Goal: Task Accomplishment & Management: Manage account settings

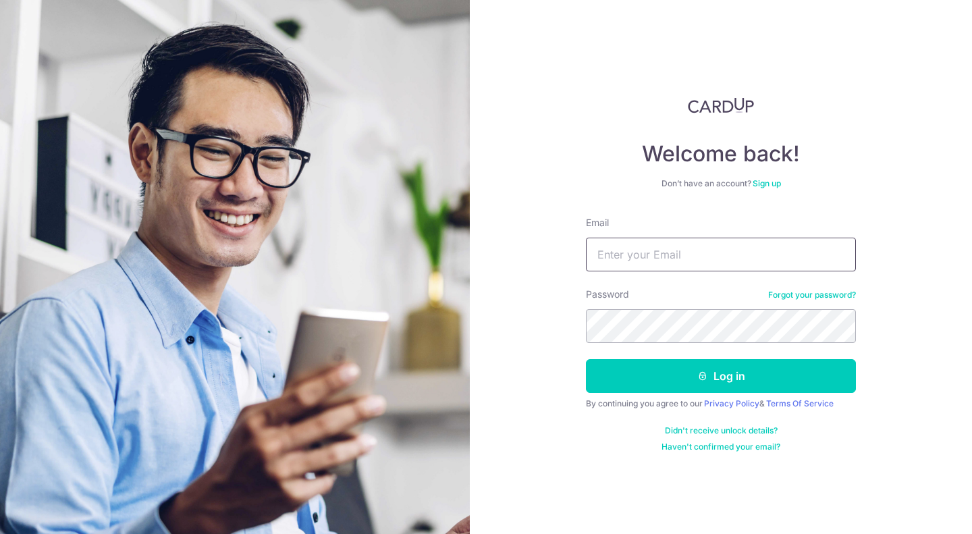
click at [669, 249] on input "Email" at bounding box center [721, 255] width 270 height 34
type input "[EMAIL_ADDRESS][DOMAIN_NAME]"
click at [748, 376] on button "Log in" at bounding box center [721, 376] width 270 height 34
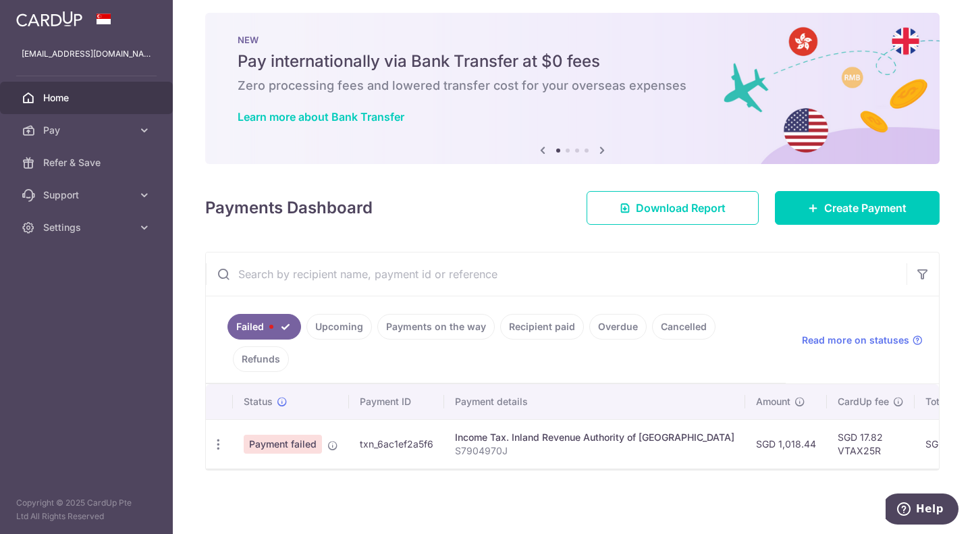
click at [296, 439] on span "Payment failed" at bounding box center [283, 444] width 78 height 19
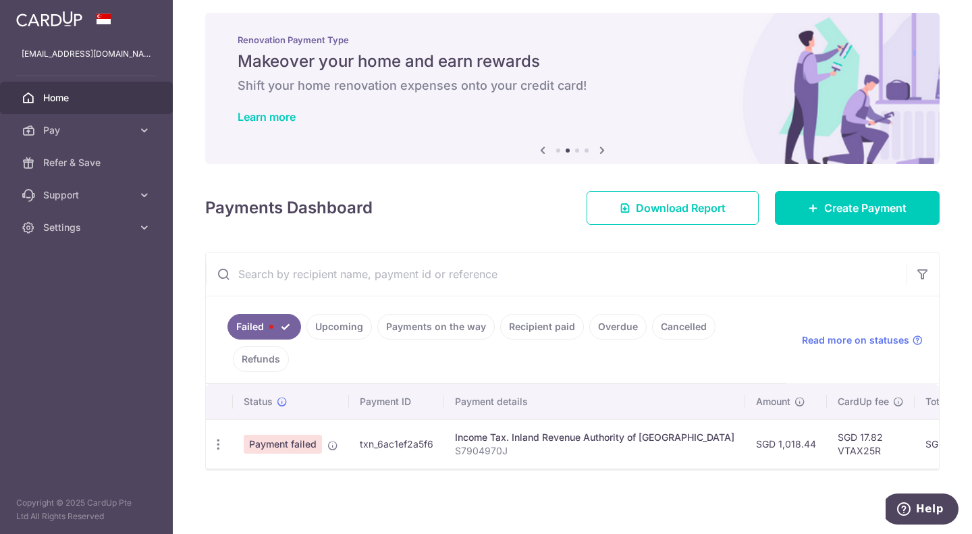
click at [221, 438] on icon "button" at bounding box center [218, 444] width 14 height 14
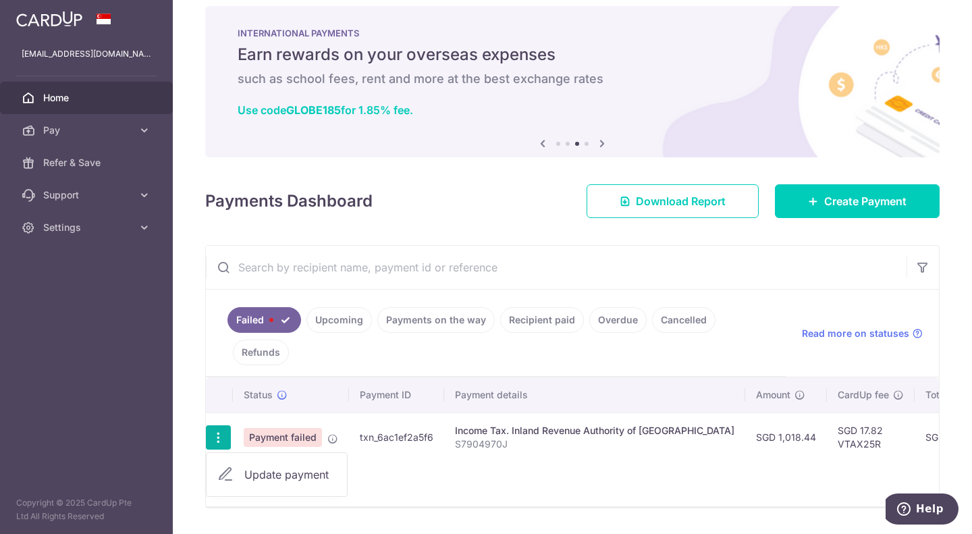
click at [269, 474] on span "Update payment" at bounding box center [290, 474] width 92 height 16
radio input "true"
type input "1,018.44"
type input "S7904970J"
type input "VTAX25R"
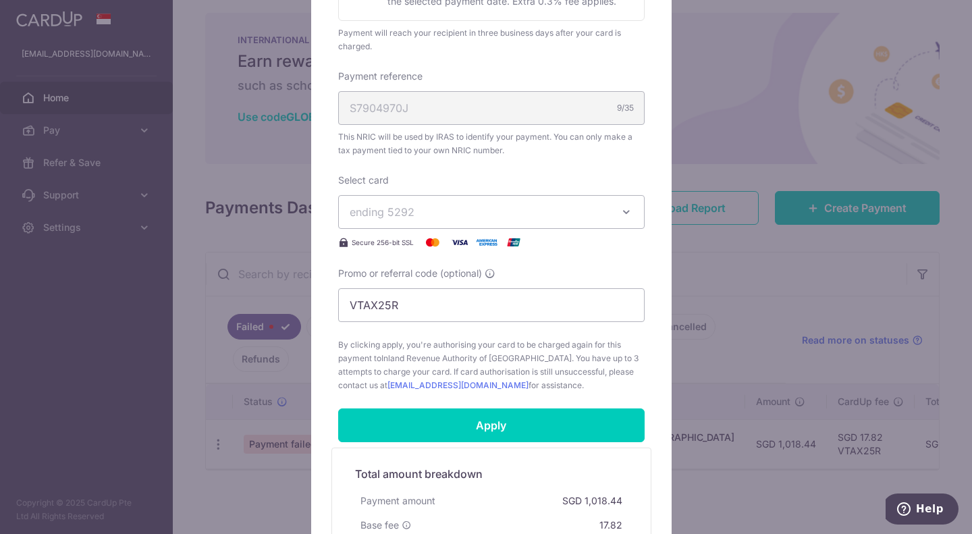
scroll to position [559, 0]
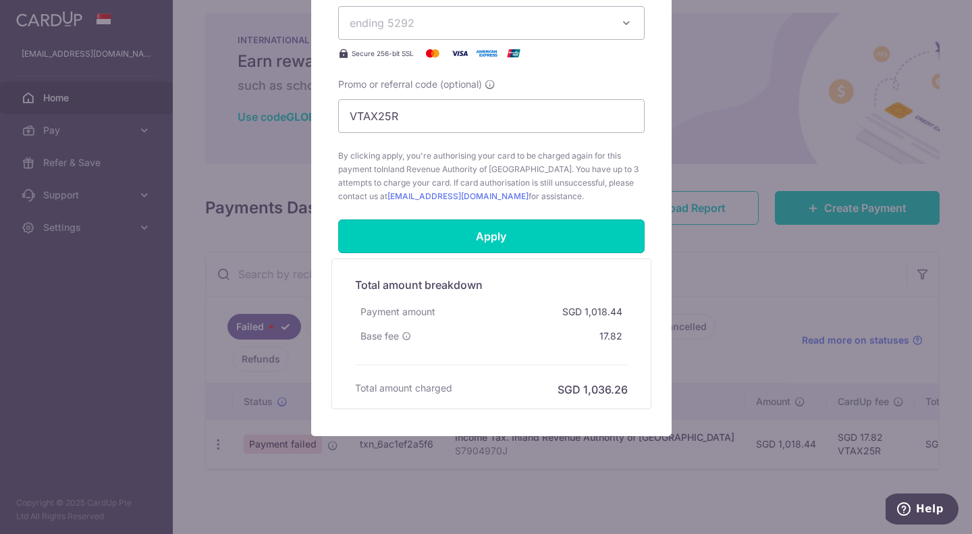
click at [493, 233] on input "Apply" at bounding box center [491, 236] width 306 height 34
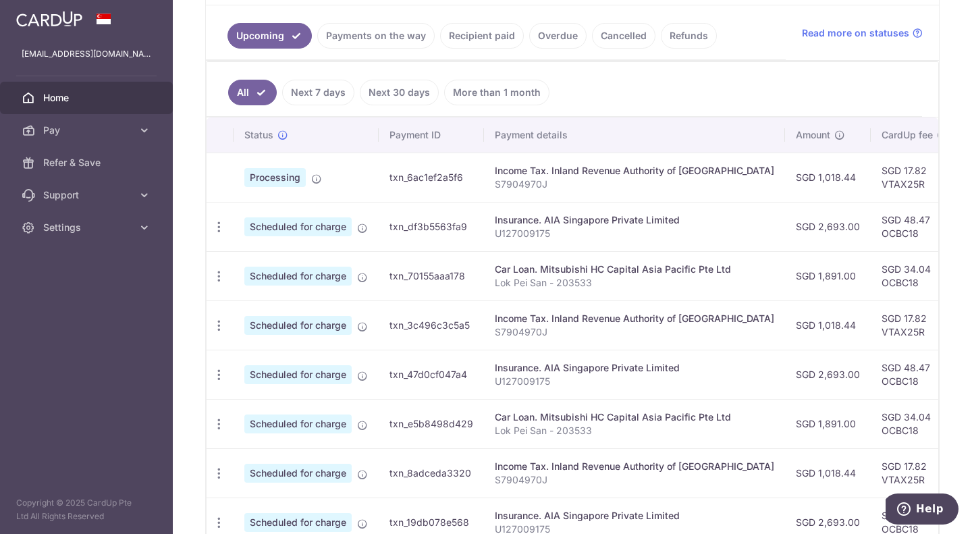
scroll to position [300, 0]
click at [370, 40] on link "Payments on the way" at bounding box center [375, 35] width 117 height 26
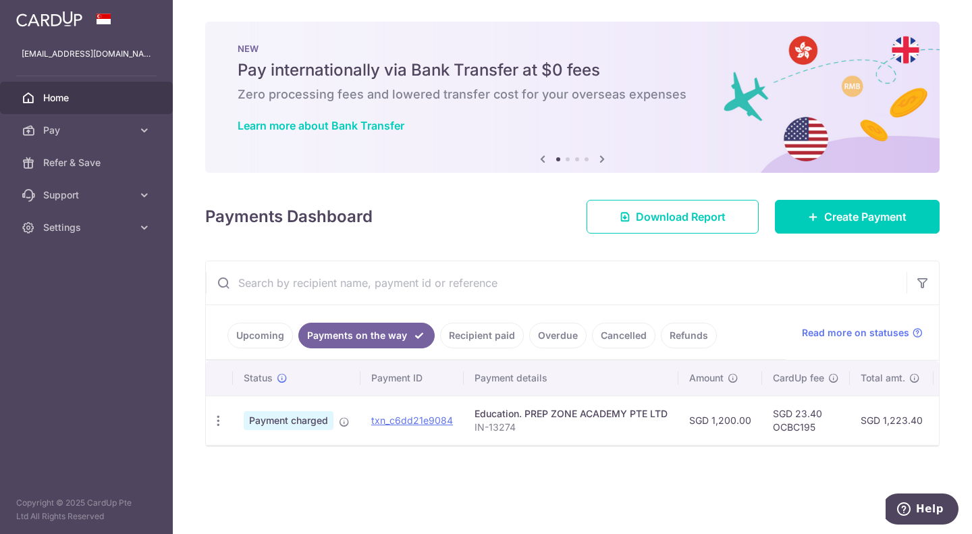
scroll to position [0, 258]
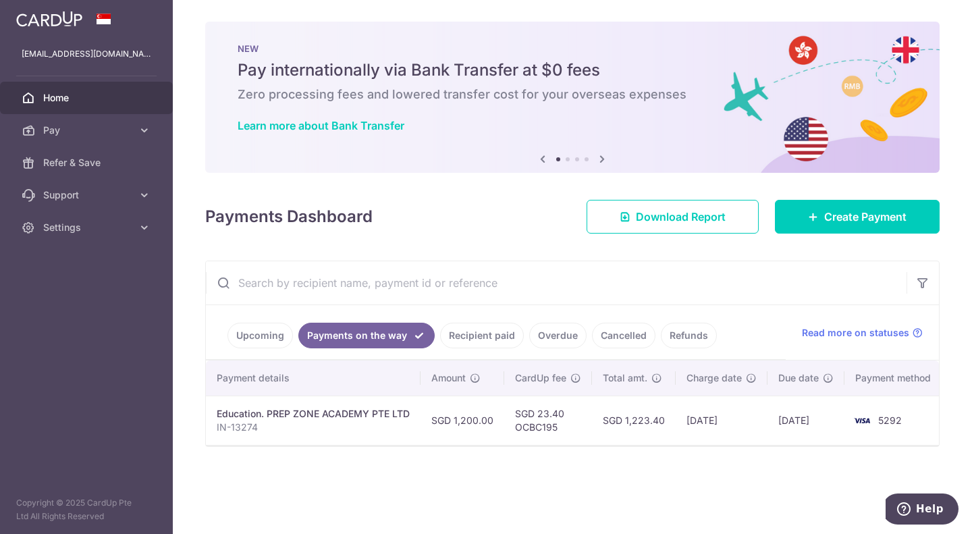
click at [545, 275] on input "text" at bounding box center [556, 282] width 700 height 43
